Goal: Transaction & Acquisition: Purchase product/service

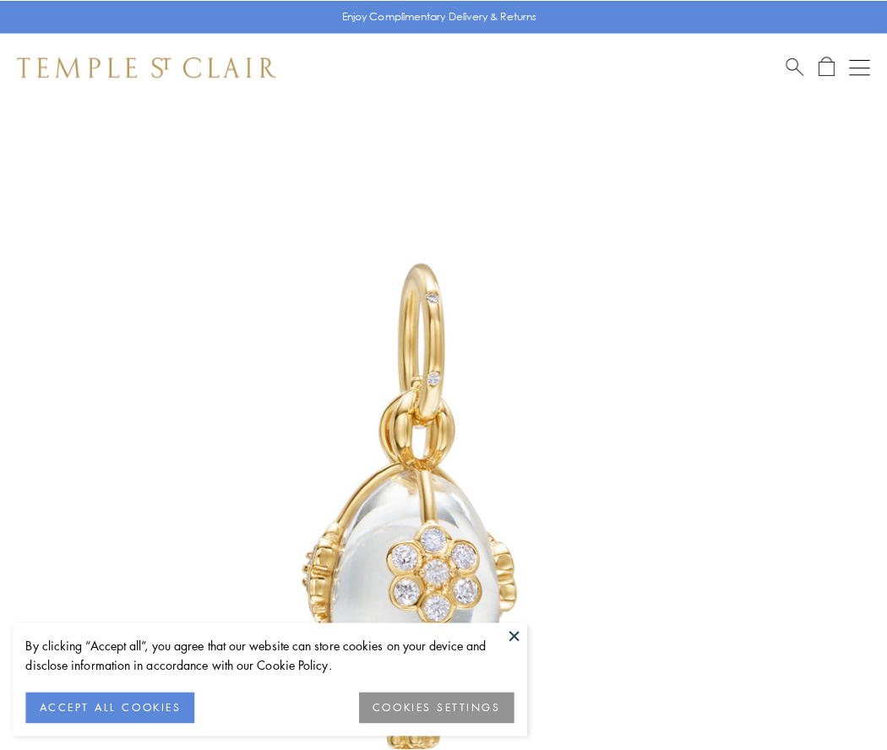
scroll to position [34, 0]
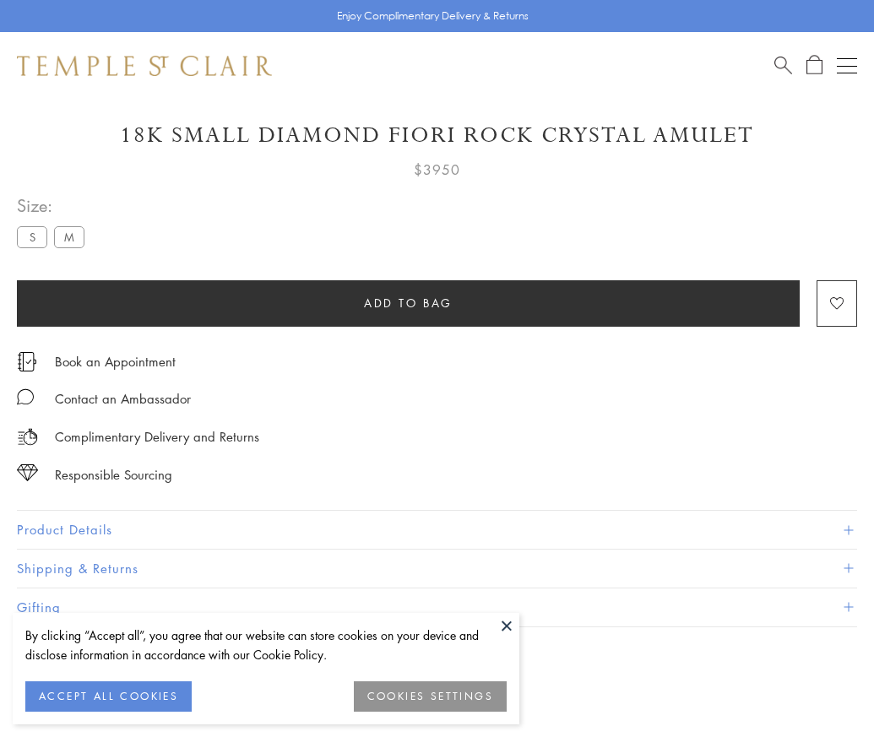
click at [408, 302] on span "Add to bag" at bounding box center [408, 303] width 89 height 19
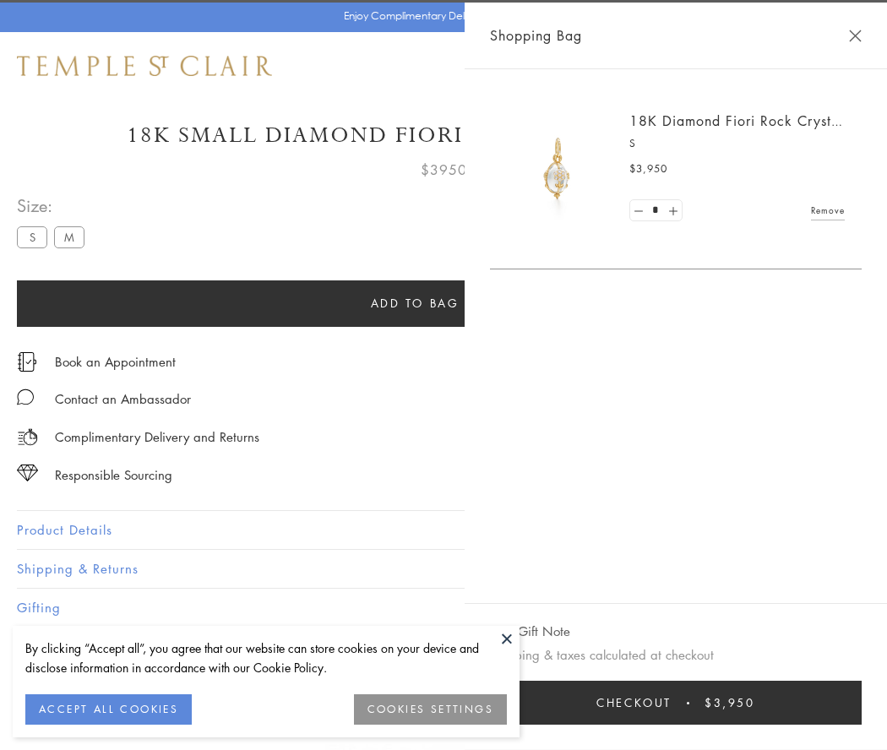
click at [687, 703] on button "Checkout $3,950" at bounding box center [676, 703] width 372 height 44
